Goal: Task Accomplishment & Management: Use online tool/utility

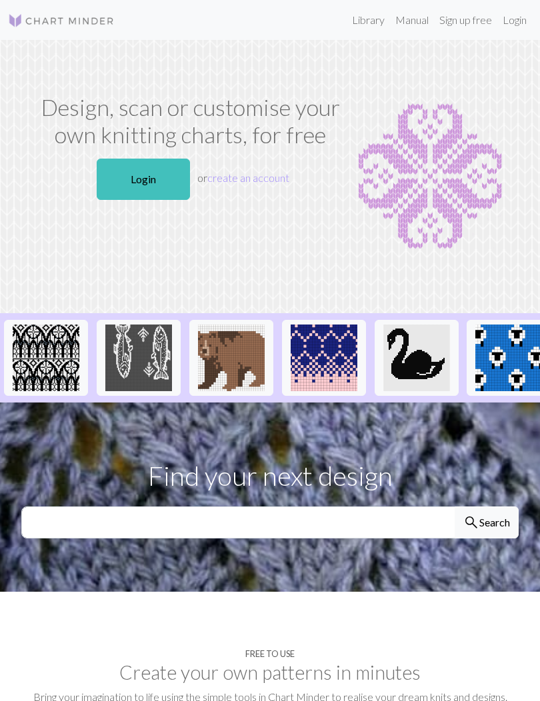
click at [121, 185] on link "Login" at bounding box center [143, 179] width 93 height 41
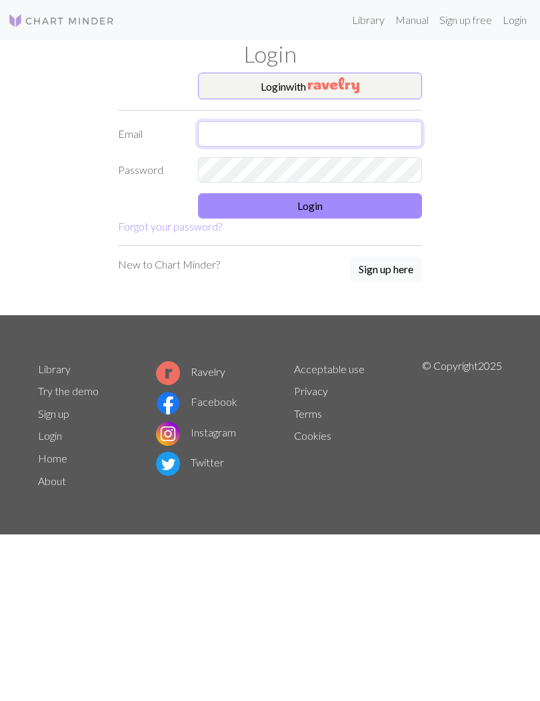
click at [358, 121] on input "text" at bounding box center [310, 133] width 224 height 25
type input "[EMAIL_ADDRESS][DOMAIN_NAME]"
click at [392, 199] on button "Login" at bounding box center [310, 205] width 224 height 25
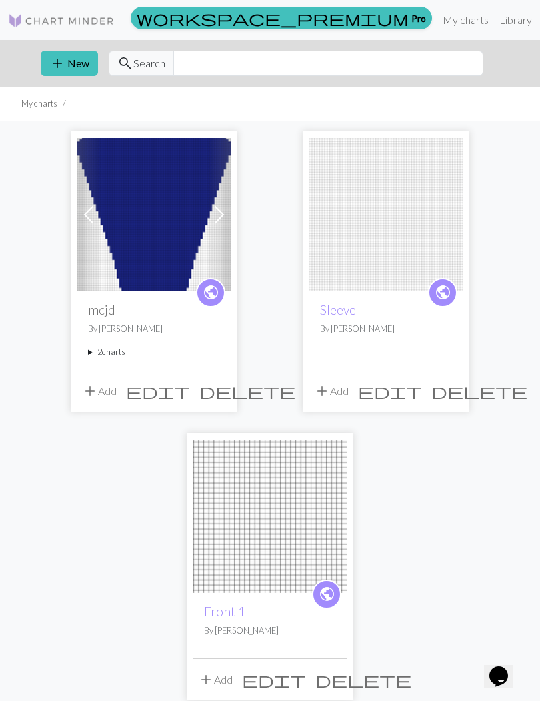
click at [81, 67] on button "add New" at bounding box center [69, 63] width 57 height 25
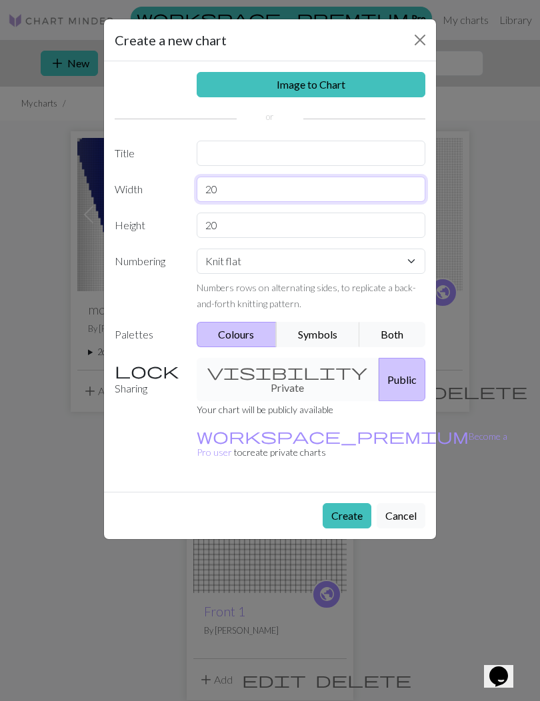
click at [251, 191] on input "20" at bounding box center [311, 189] width 229 height 25
type input "③454"
type input "54"
type input "25"
click at [345, 503] on button "Create" at bounding box center [347, 515] width 49 height 25
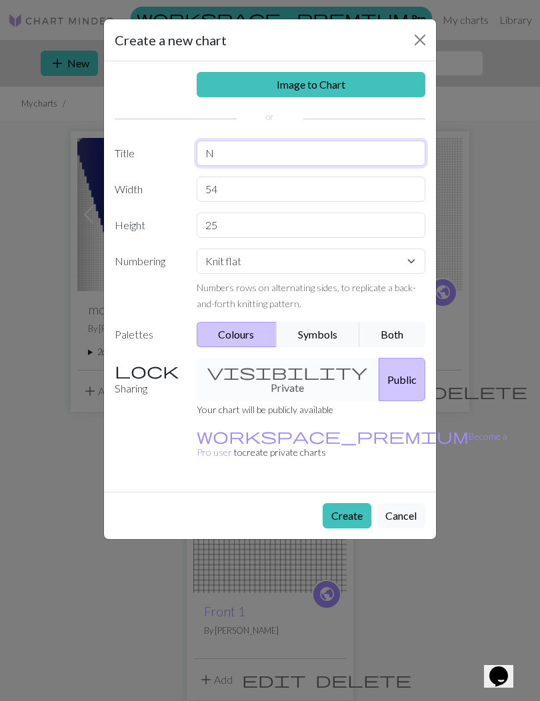
type input "N"
click at [347, 503] on button "Create" at bounding box center [347, 515] width 49 height 25
click at [342, 503] on button "Create" at bounding box center [347, 515] width 49 height 25
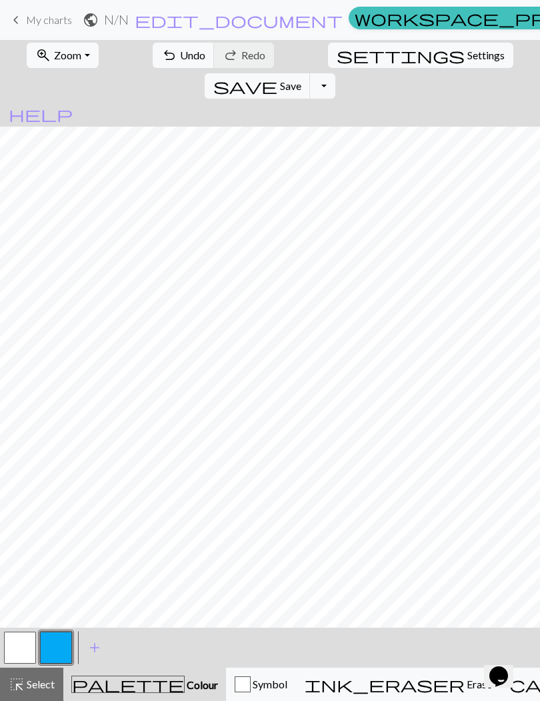
click at [467, 63] on span "Settings" at bounding box center [485, 55] width 37 height 16
select select "aran"
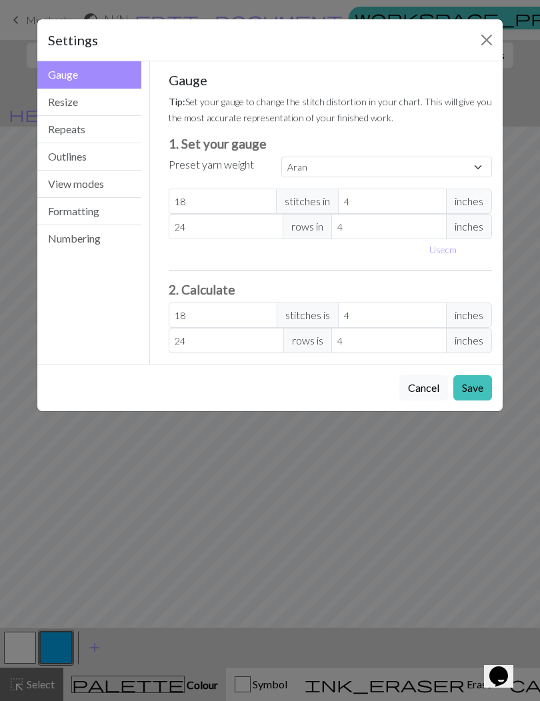
click at [103, 101] on button "Resize" at bounding box center [89, 102] width 104 height 27
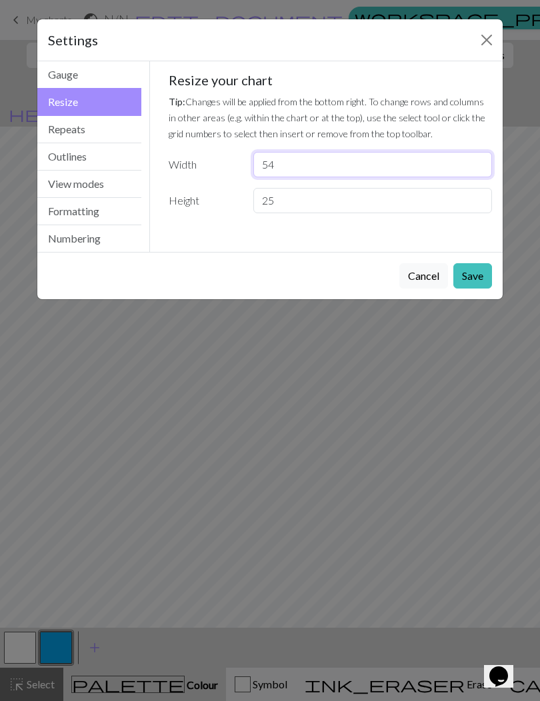
click at [318, 163] on input "54" at bounding box center [372, 164] width 239 height 25
click at [481, 39] on button "Close" at bounding box center [486, 39] width 21 height 21
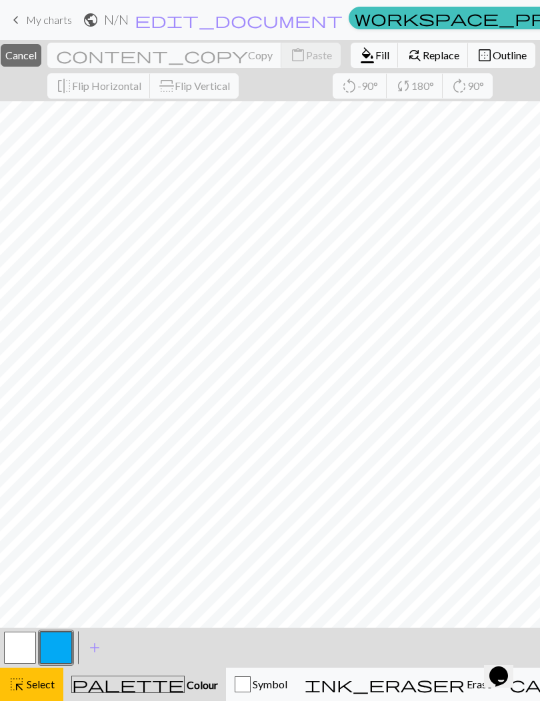
click at [37, 61] on span "Cancel" at bounding box center [20, 55] width 31 height 13
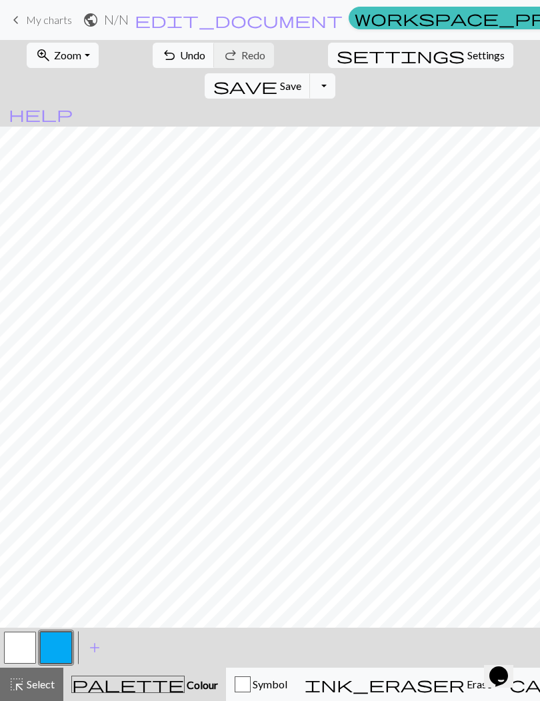
click at [73, 61] on span "Zoom" at bounding box center [67, 55] width 27 height 13
click at [72, 60] on span "Zoom" at bounding box center [67, 55] width 27 height 13
click at [72, 59] on span "Zoom" at bounding box center [67, 55] width 27 height 13
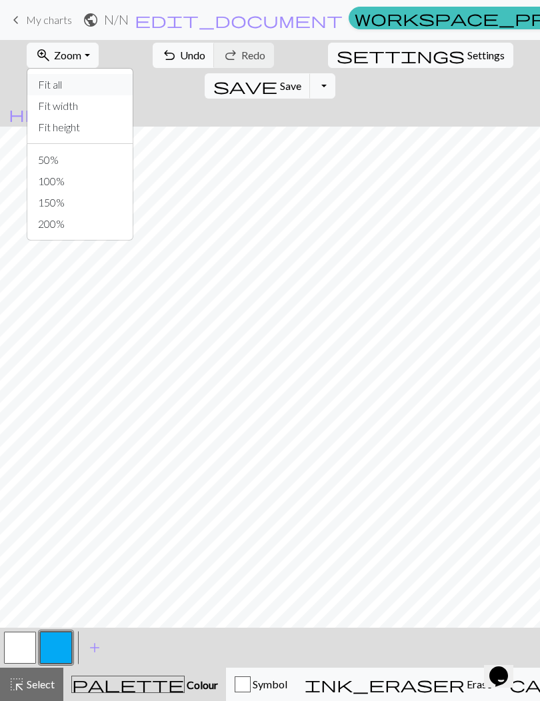
click at [71, 86] on button "Fit all" at bounding box center [79, 84] width 105 height 21
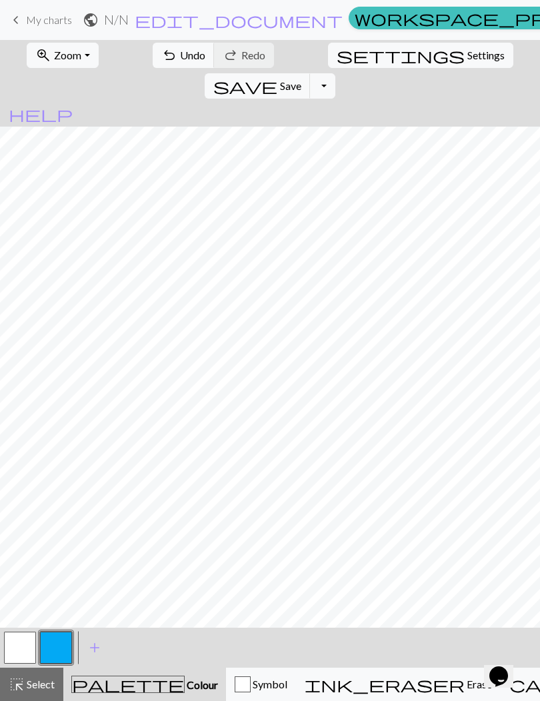
click at [26, 645] on button "button" at bounding box center [20, 648] width 32 height 32
click at [59, 646] on button "button" at bounding box center [56, 648] width 32 height 32
click at [21, 643] on button "button" at bounding box center [20, 648] width 32 height 32
click at [67, 646] on button "button" at bounding box center [56, 648] width 32 height 32
click at [29, 683] on span "Select" at bounding box center [40, 684] width 30 height 13
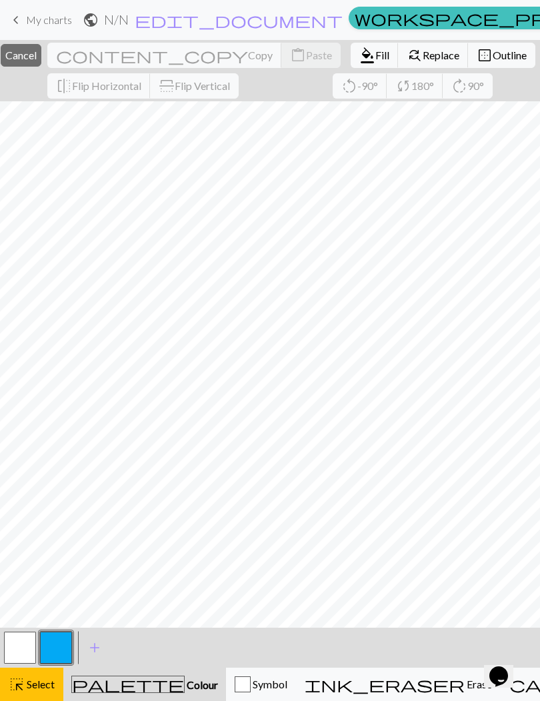
click at [185, 681] on span "Colour" at bounding box center [201, 684] width 33 height 13
click at [52, 656] on button "button" at bounding box center [56, 648] width 32 height 32
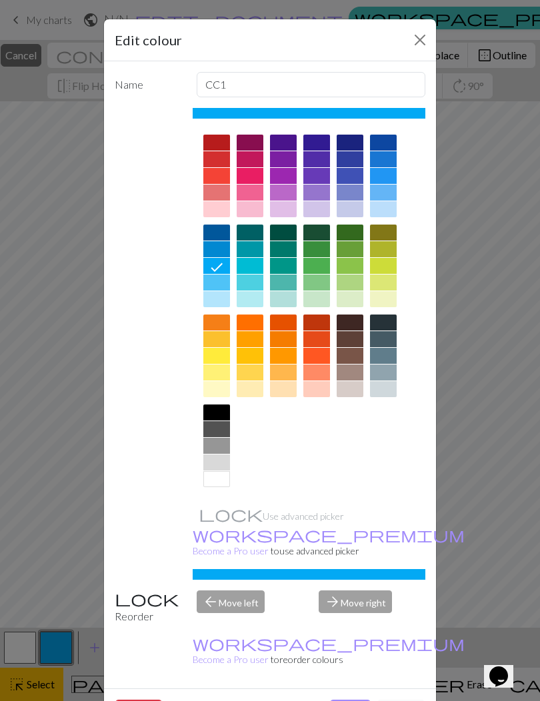
click at [352, 700] on button "Done" at bounding box center [350, 712] width 42 height 25
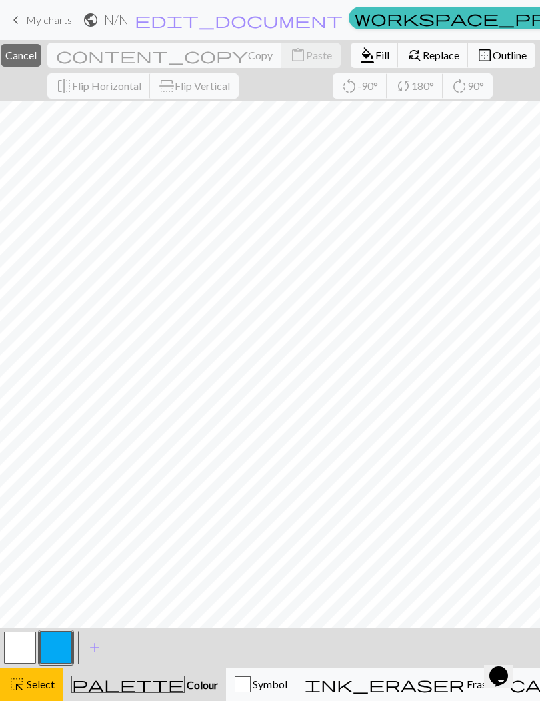
click at [60, 633] on button "button" at bounding box center [56, 648] width 32 height 32
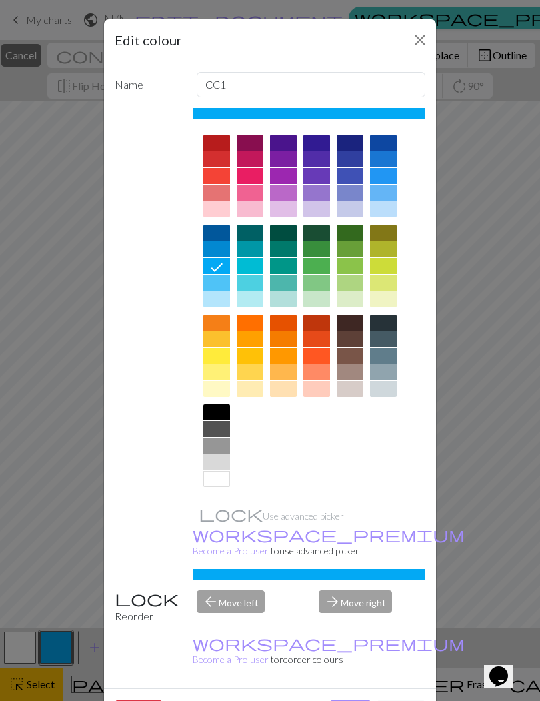
click at [19, 640] on div "Edit colour Name CC1 Use advanced picker workspace_premium Become a Pro user to…" at bounding box center [270, 350] width 540 height 701
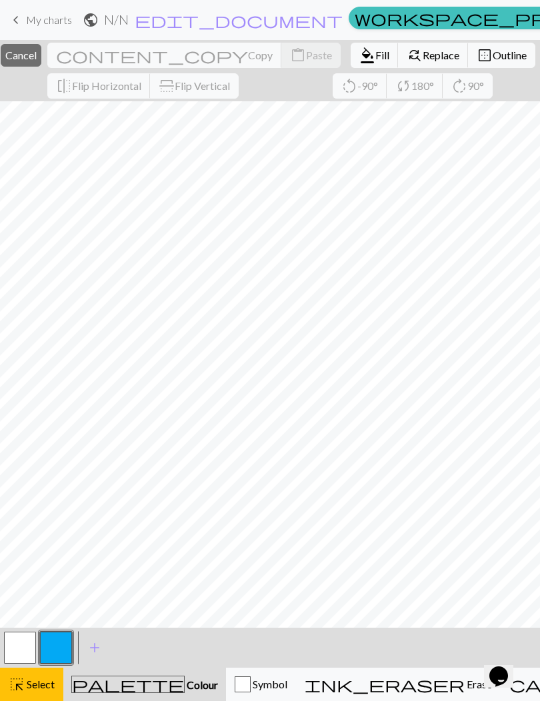
click at [56, 635] on button "button" at bounding box center [56, 648] width 32 height 32
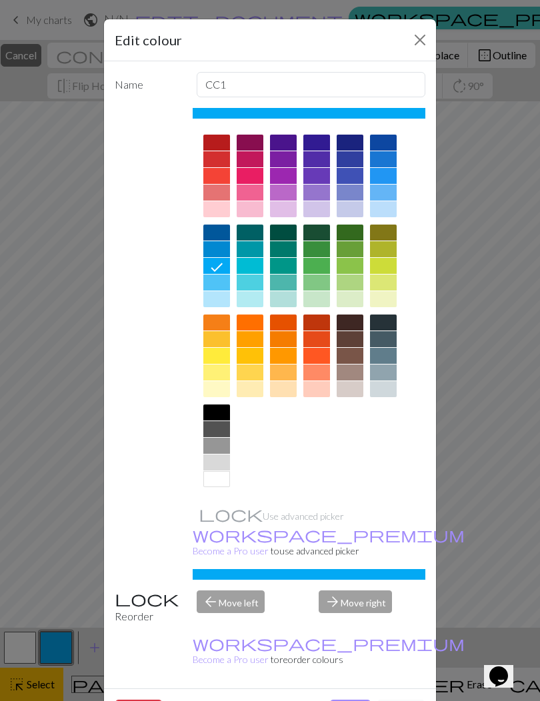
click at [26, 649] on div "Edit colour Name CC1 Use advanced picker workspace_premium Become a Pro user to…" at bounding box center [270, 350] width 540 height 701
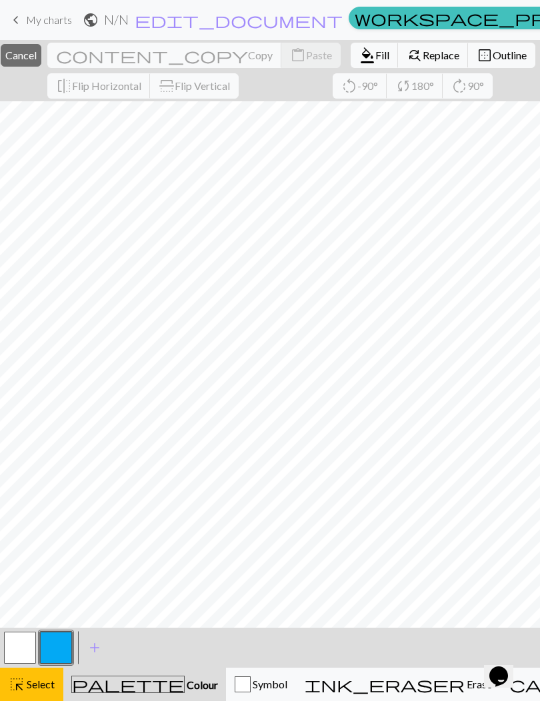
click at [93, 646] on span "add" at bounding box center [95, 647] width 16 height 19
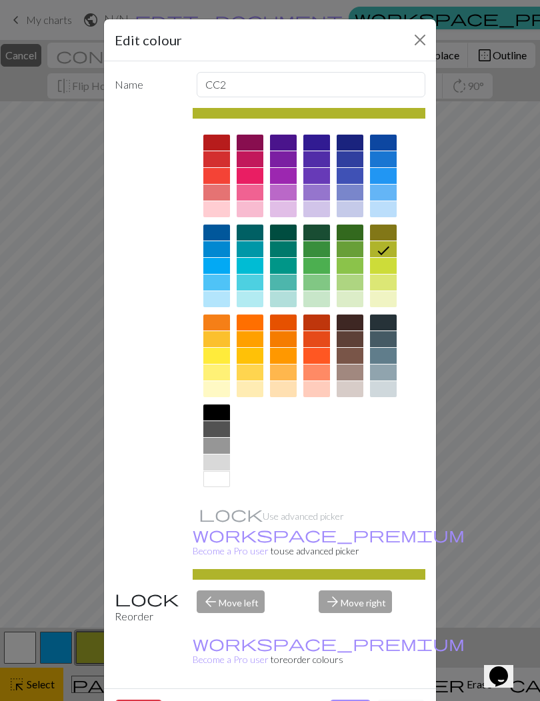
click at [77, 584] on div "Edit colour Name CC2 Use advanced picker workspace_premium Become a Pro user to…" at bounding box center [270, 350] width 540 height 701
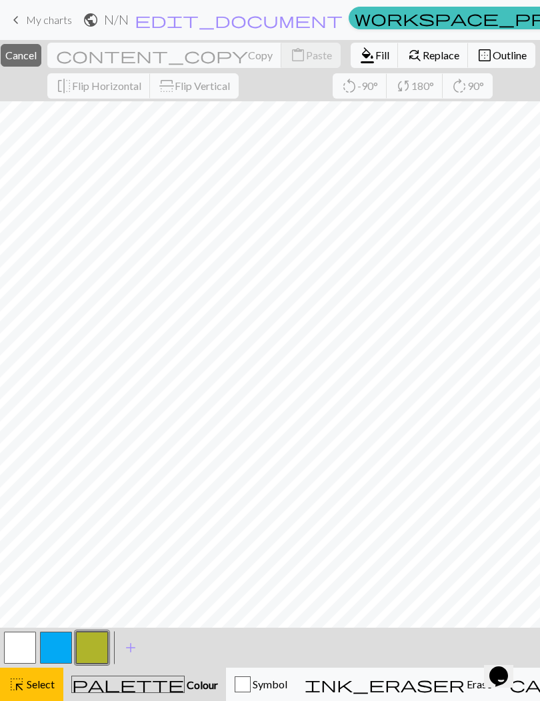
click at [359, 57] on span "format_color_fill" at bounding box center [367, 55] width 16 height 19
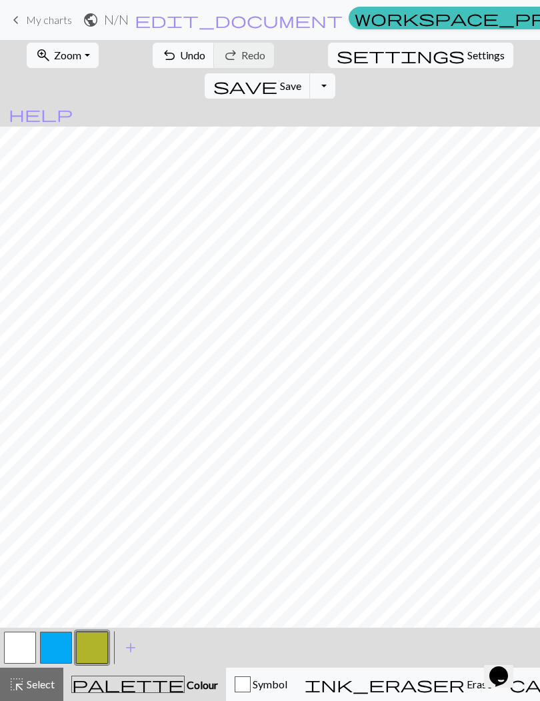
click at [163, 63] on button "undo Undo Undo" at bounding box center [184, 55] width 62 height 25
click at [301, 79] on span "Save" at bounding box center [290, 85] width 21 height 13
click at [311, 73] on button "save Save Save" at bounding box center [258, 85] width 106 height 25
click at [456, 53] on div "Chart saved" at bounding box center [270, 26] width 540 height 53
click at [335, 73] on button "Toggle Dropdown" at bounding box center [322, 85] width 25 height 25
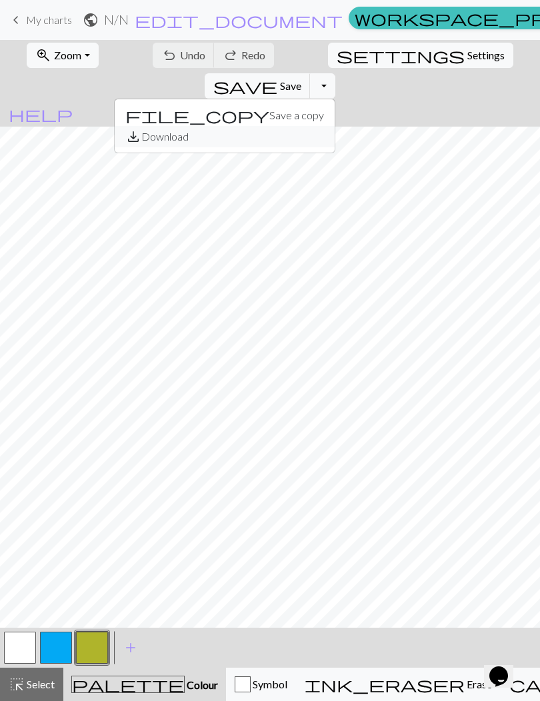
click at [335, 126] on button "save_alt Download" at bounding box center [225, 136] width 220 height 21
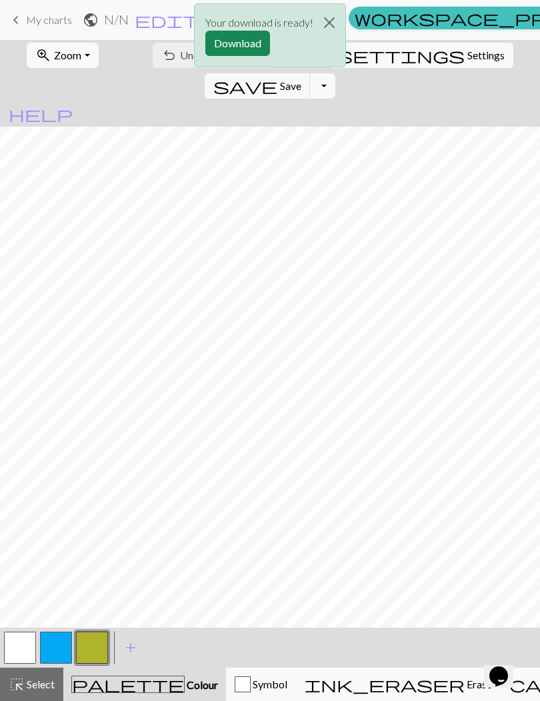
click at [247, 45] on button "Download" at bounding box center [237, 43] width 65 height 25
